Goal: Task Accomplishment & Management: Manage account settings

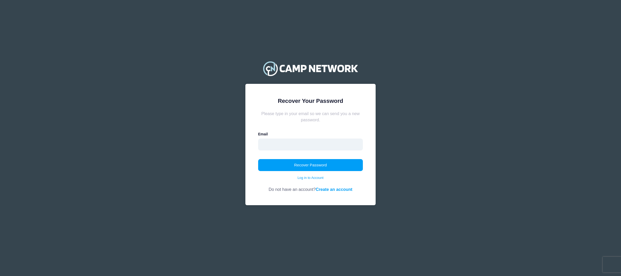
click at [276, 145] on input "email" at bounding box center [310, 145] width 105 height 12
type input "karenpchin14@gmail.com"
click at [301, 166] on button "Recover Password" at bounding box center [310, 165] width 105 height 12
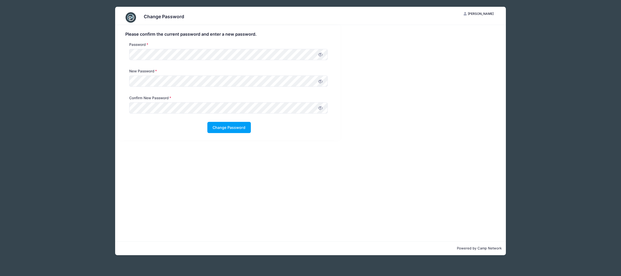
click at [319, 57] on icon at bounding box center [320, 55] width 4 height 4
click at [320, 82] on icon at bounding box center [320, 81] width 4 height 4
click at [226, 131] on button "Change Password" at bounding box center [229, 127] width 44 height 11
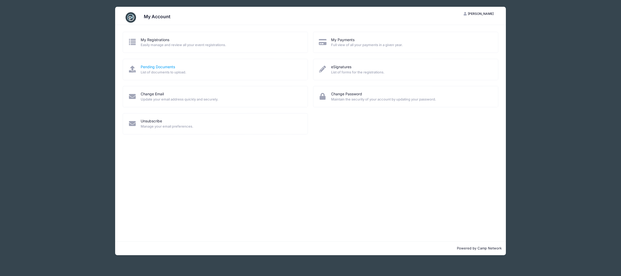
click at [165, 69] on link "Pending Documents" at bounding box center [158, 66] width 34 height 5
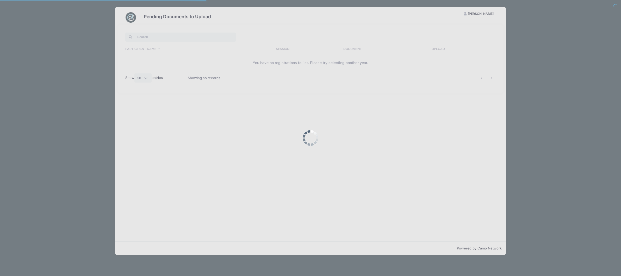
select select "50"
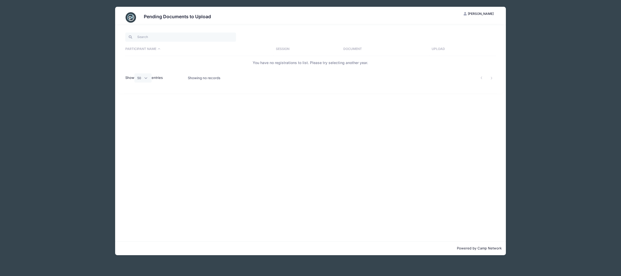
click at [355, 48] on th "Document" at bounding box center [385, 49] width 88 height 14
click at [483, 13] on span "[PERSON_NAME]" at bounding box center [481, 14] width 26 height 4
click at [456, 26] on link "My Account" at bounding box center [466, 27] width 60 height 10
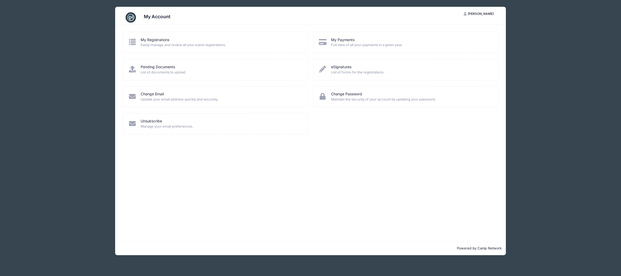
click at [132, 42] on icon at bounding box center [132, 42] width 9 height 7
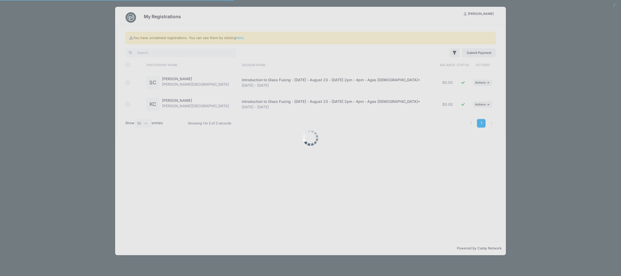
select select "50"
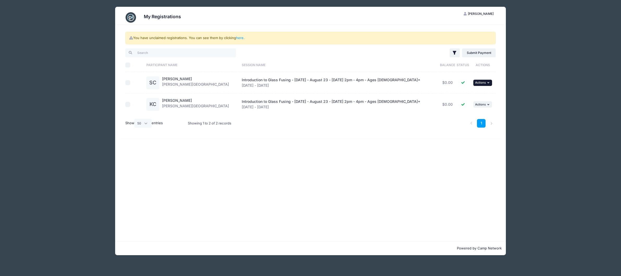
click at [488, 81] on icon "button" at bounding box center [488, 82] width 3 height 3
click at [467, 105] on link "View Attachments" at bounding box center [465, 104] width 47 height 10
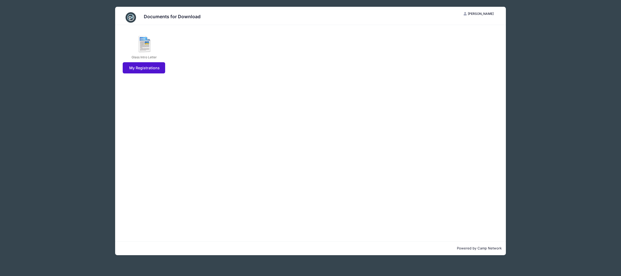
click at [140, 67] on link "My Registrations" at bounding box center [144, 67] width 42 height 11
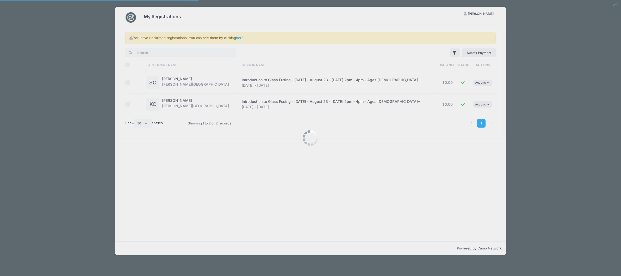
select select "50"
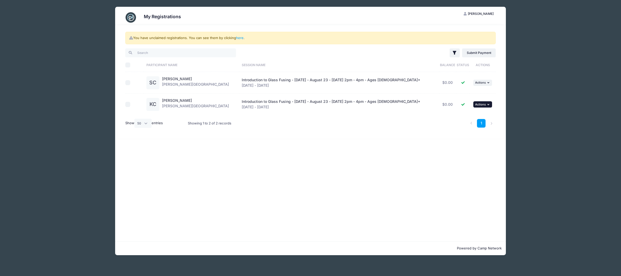
click at [489, 104] on button "... Actions" at bounding box center [482, 104] width 19 height 6
click at [465, 127] on link "View Attachments" at bounding box center [465, 126] width 47 height 10
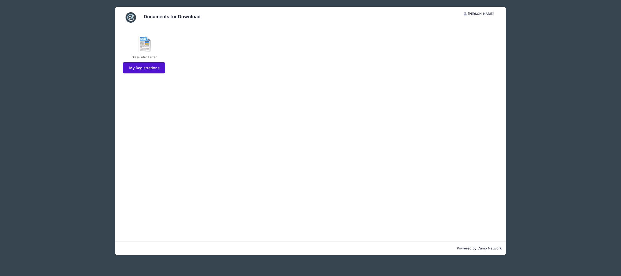
click at [145, 70] on link "My Registrations" at bounding box center [144, 67] width 42 height 11
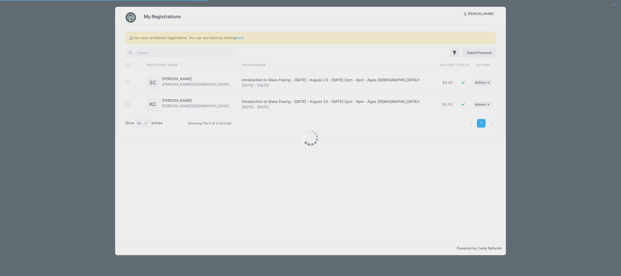
select select "50"
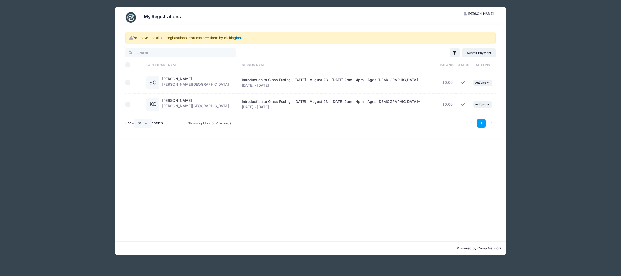
click at [241, 38] on link "here" at bounding box center [240, 38] width 8 height 4
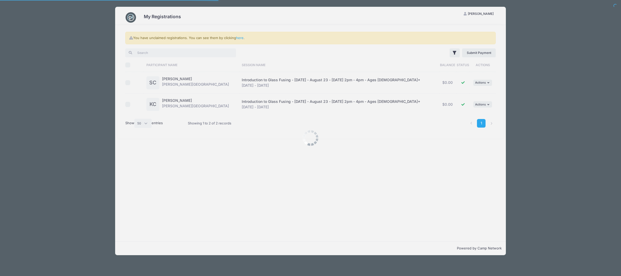
select select "50"
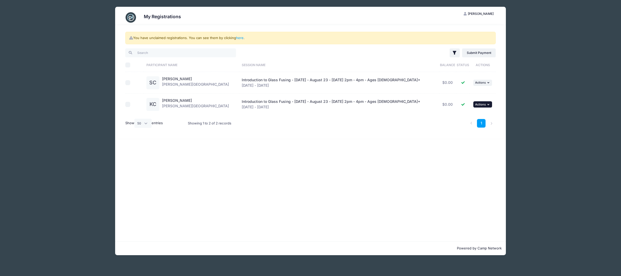
click at [488, 105] on icon "button" at bounding box center [488, 104] width 3 height 3
click at [459, 126] on link "View Attachments" at bounding box center [465, 126] width 47 height 10
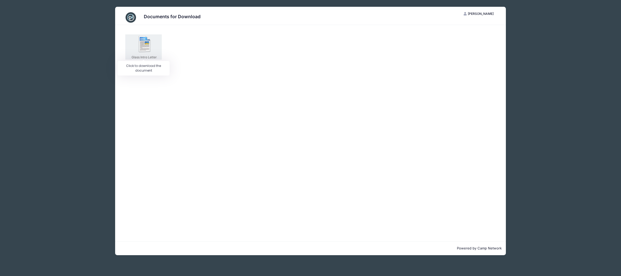
click at [142, 46] on img at bounding box center [144, 44] width 17 height 17
click at [486, 15] on span "[PERSON_NAME]" at bounding box center [481, 14] width 26 height 4
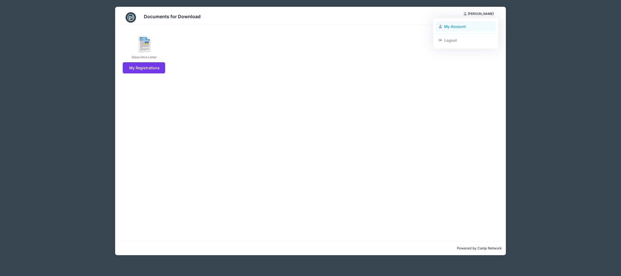
click at [453, 27] on link "My Account" at bounding box center [466, 27] width 60 height 10
